Goal: Navigation & Orientation: Understand site structure

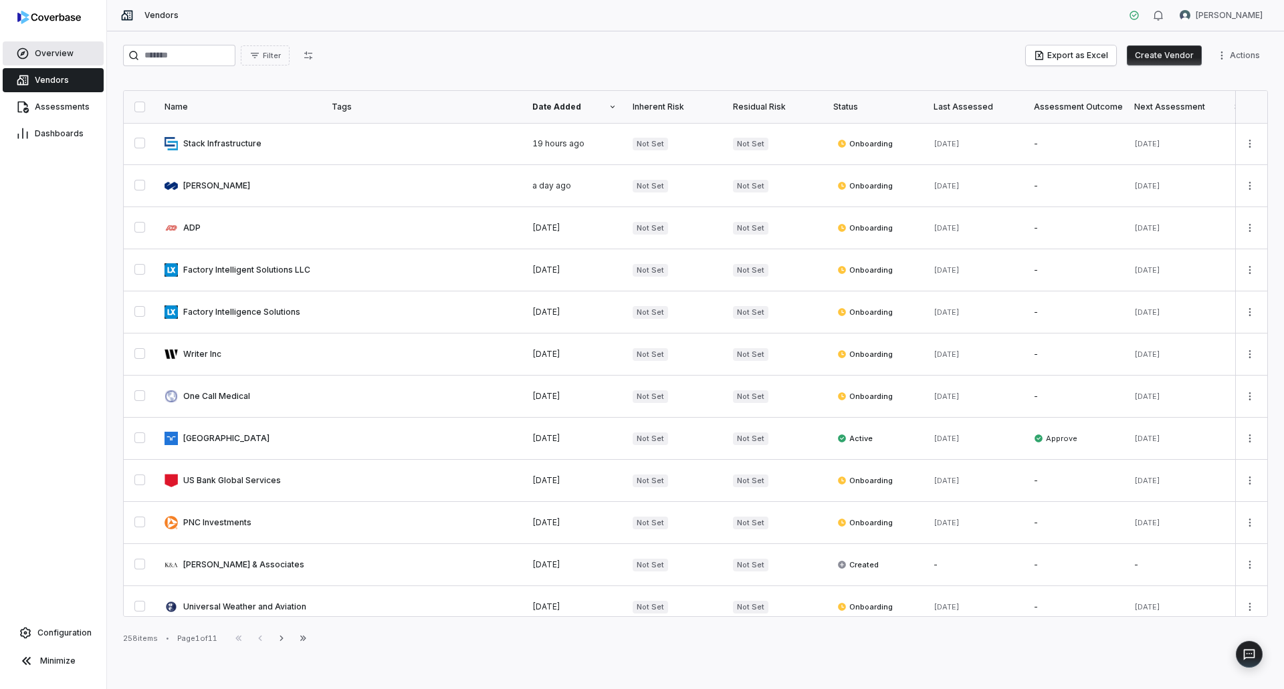
click at [52, 53] on span "Overview" at bounding box center [54, 53] width 39 height 11
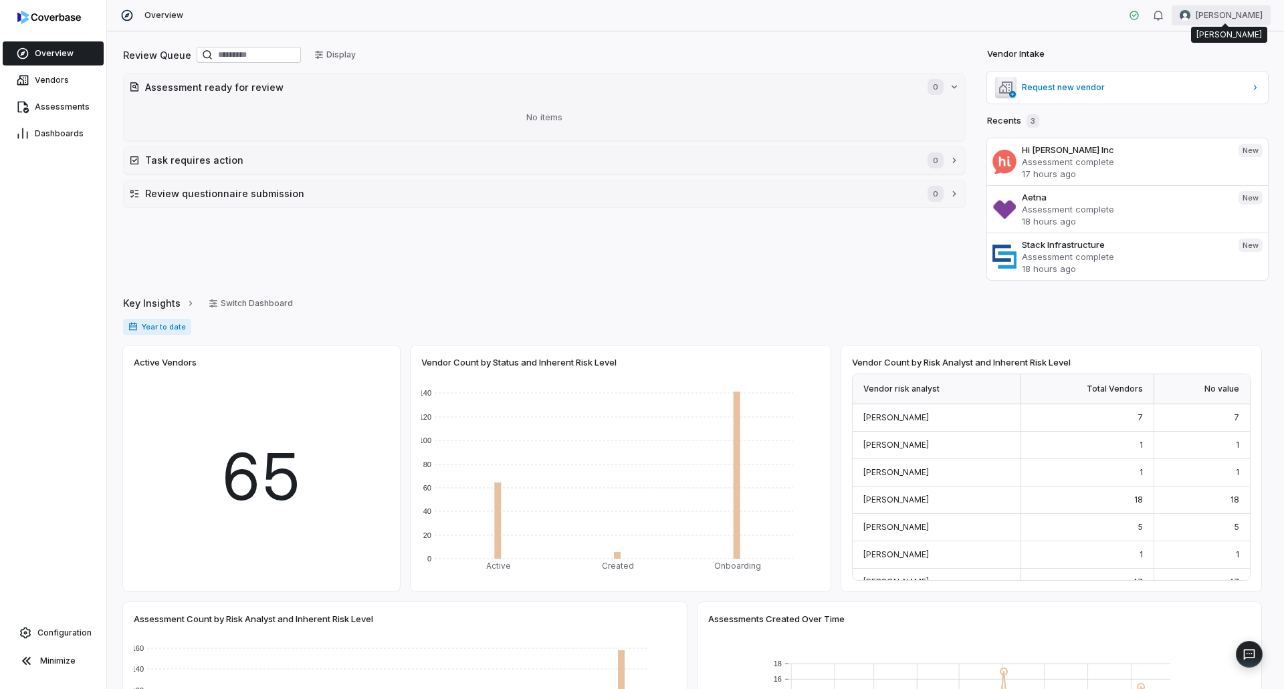
click at [1224, 14] on html "Overview Vendors Assessments Dashboards Configuration Minimize Overview [PERSON…" at bounding box center [642, 344] width 1284 height 689
click at [1210, 73] on div "Organization" at bounding box center [1214, 68] width 102 height 21
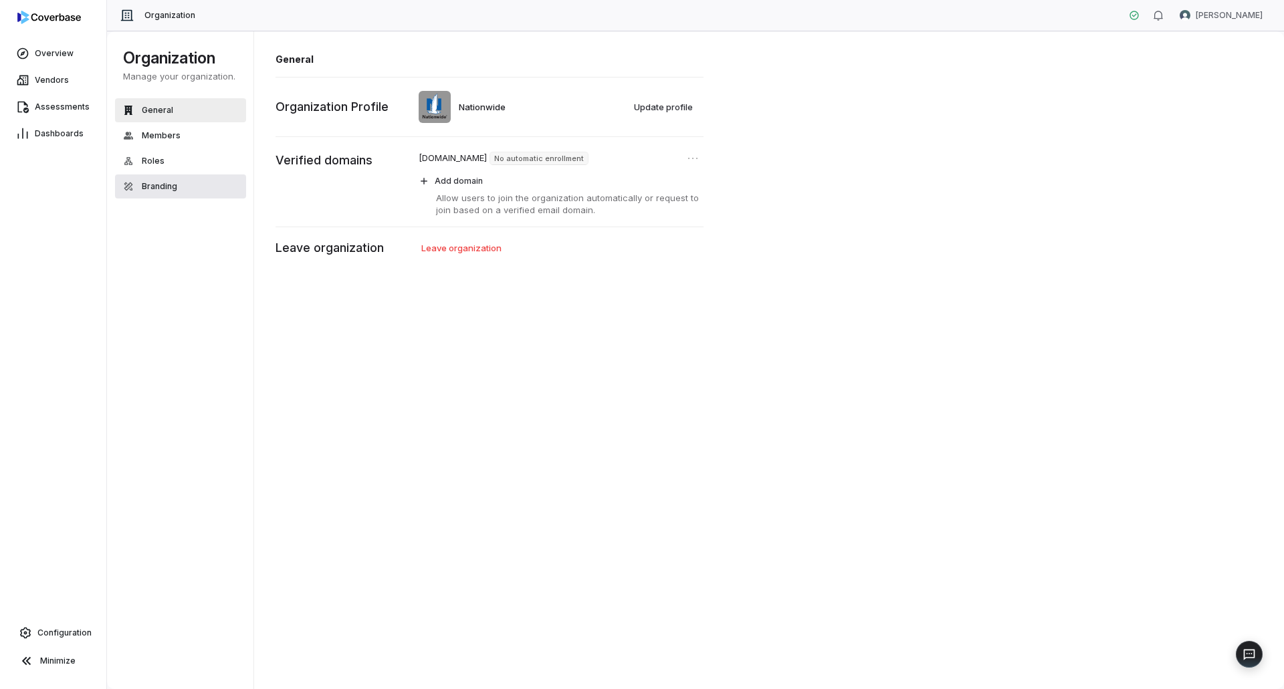
click at [193, 185] on button "Branding" at bounding box center [180, 186] width 131 height 24
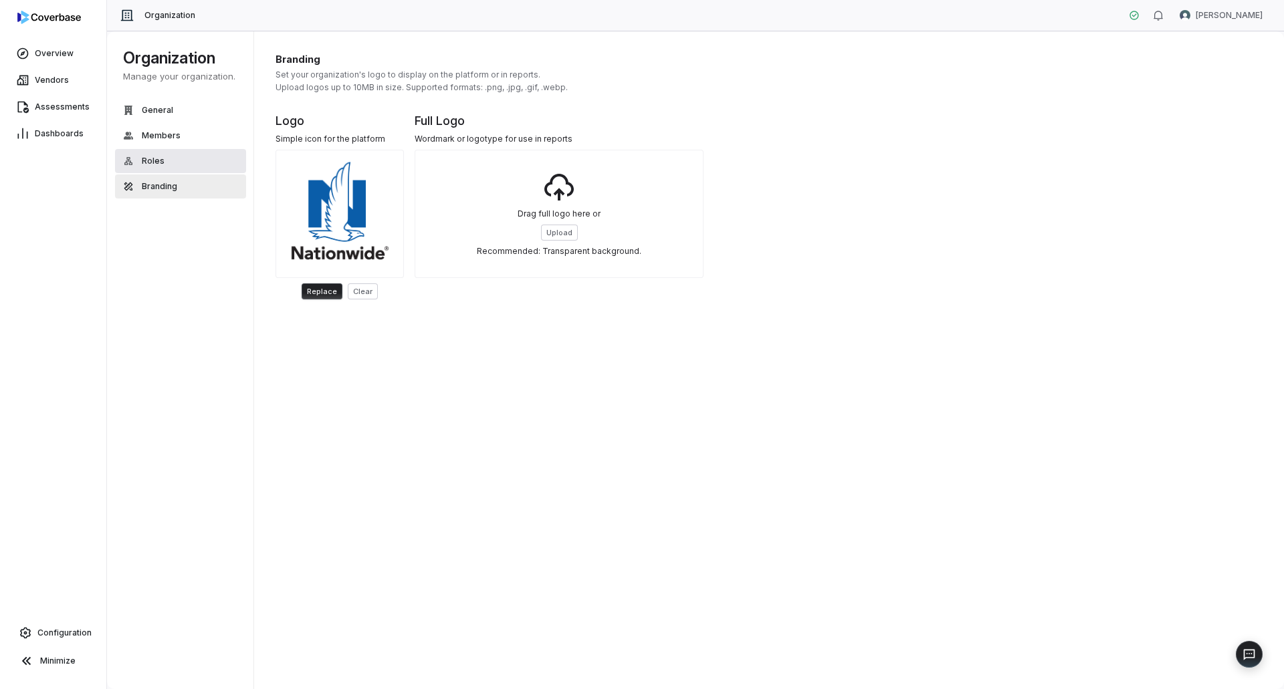
click at [185, 158] on button "Roles" at bounding box center [180, 161] width 131 height 24
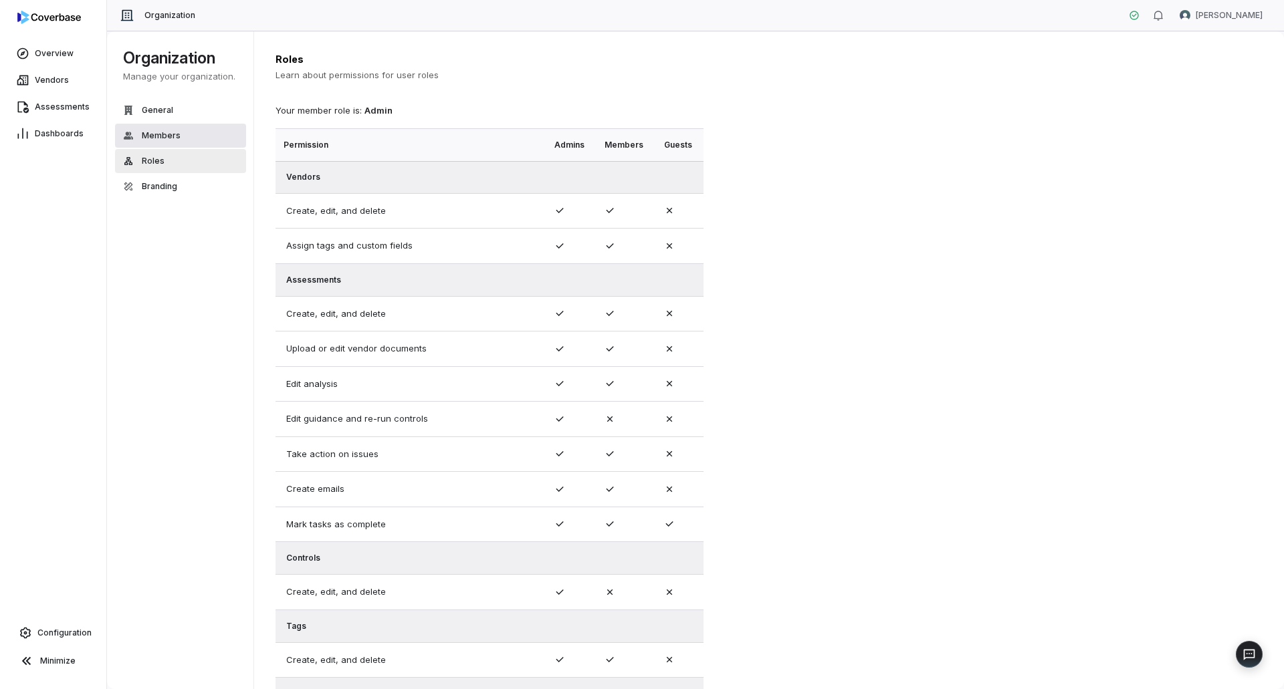
click at [187, 132] on button "Members" at bounding box center [180, 136] width 131 height 24
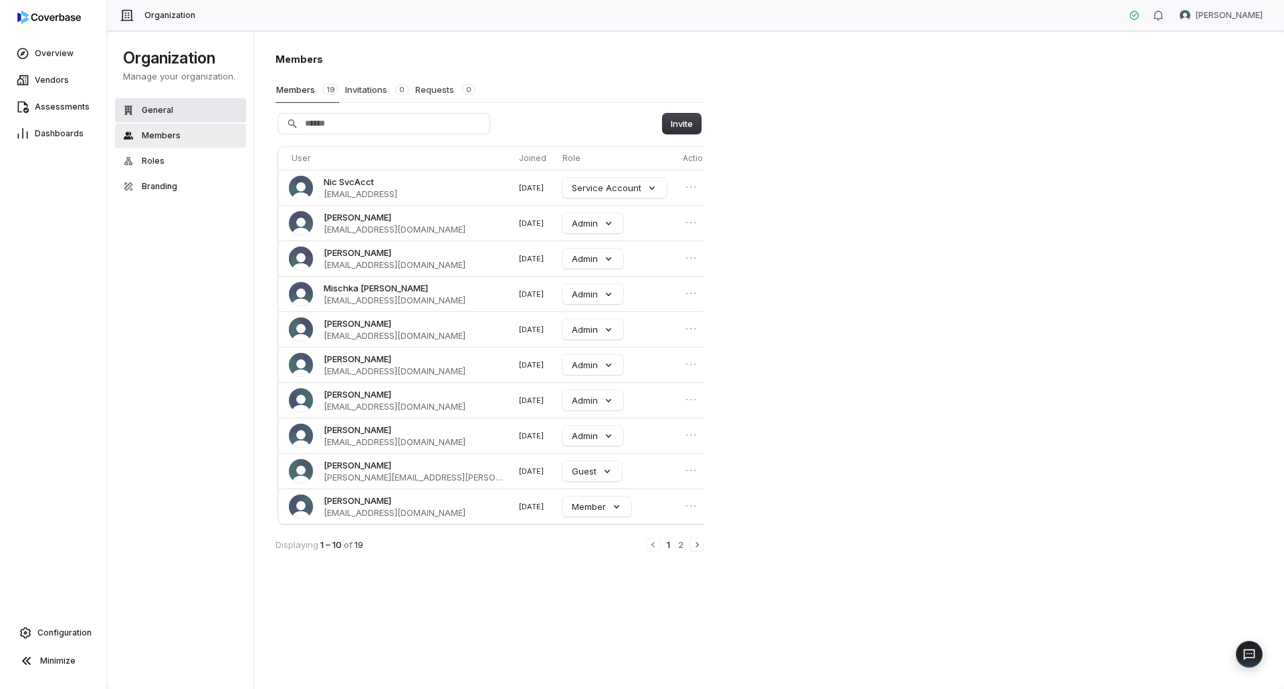
click at [189, 110] on button "General" at bounding box center [180, 110] width 131 height 24
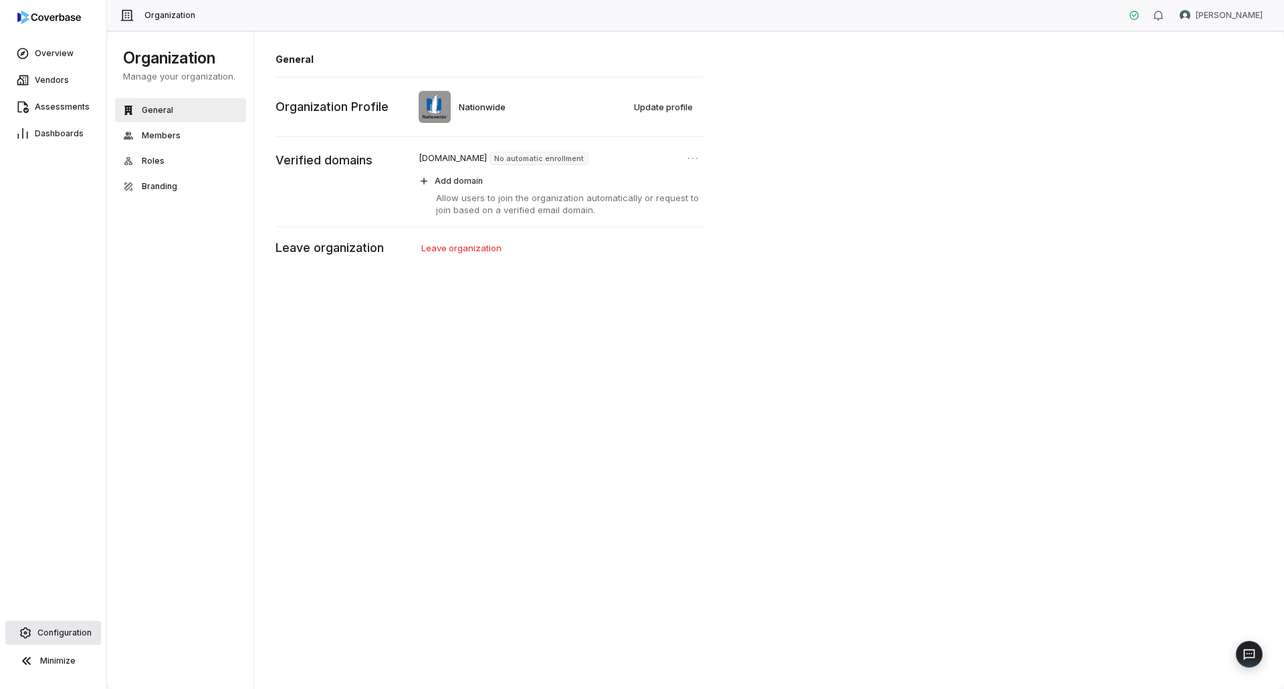
click at [36, 638] on link "Configuration" at bounding box center [53, 633] width 96 height 24
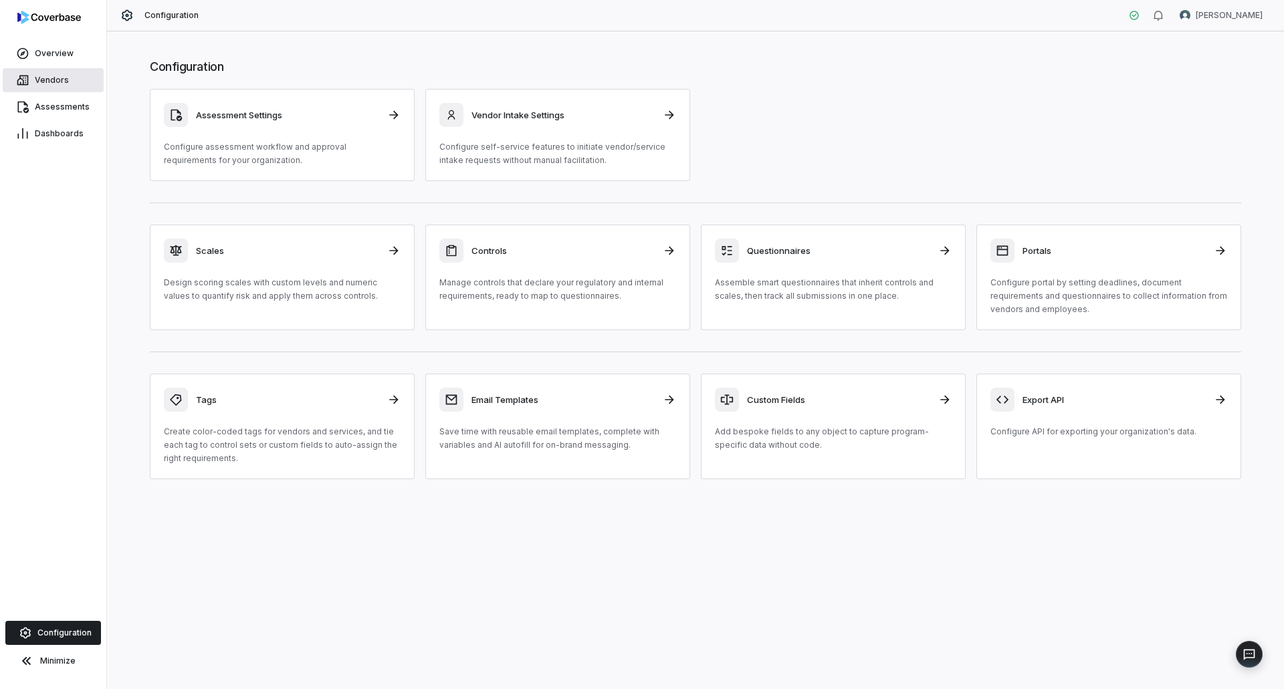
click at [87, 90] on link "Vendors" at bounding box center [53, 80] width 101 height 24
